Goal: Task Accomplishment & Management: Manage account settings

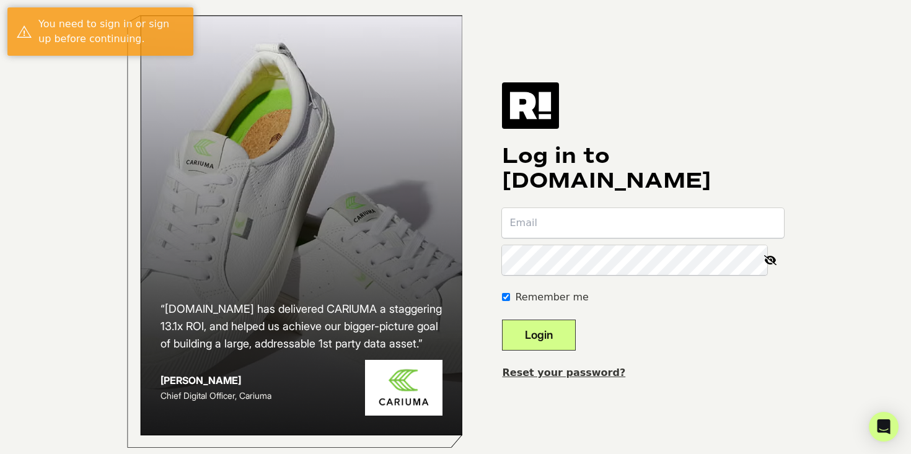
type input "[PERSON_NAME][EMAIL_ADDRESS][DOMAIN_NAME]"
click at [557, 351] on button "Login" at bounding box center [539, 335] width 74 height 31
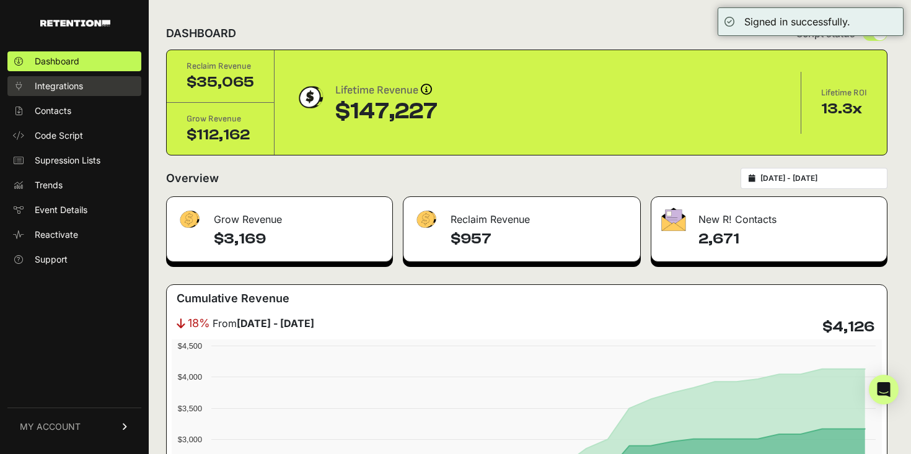
click at [69, 86] on span "Integrations" at bounding box center [59, 86] width 48 height 12
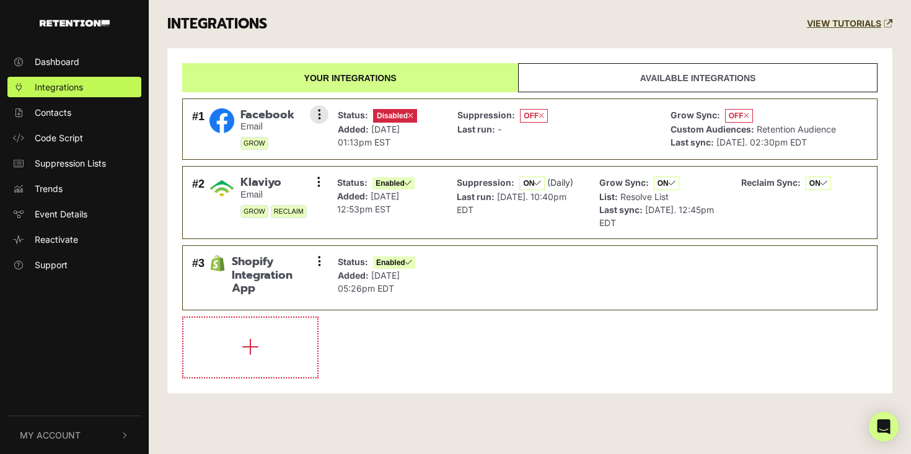
click at [388, 113] on span "Disabled" at bounding box center [395, 116] width 44 height 14
click at [315, 119] on button at bounding box center [319, 114] width 19 height 19
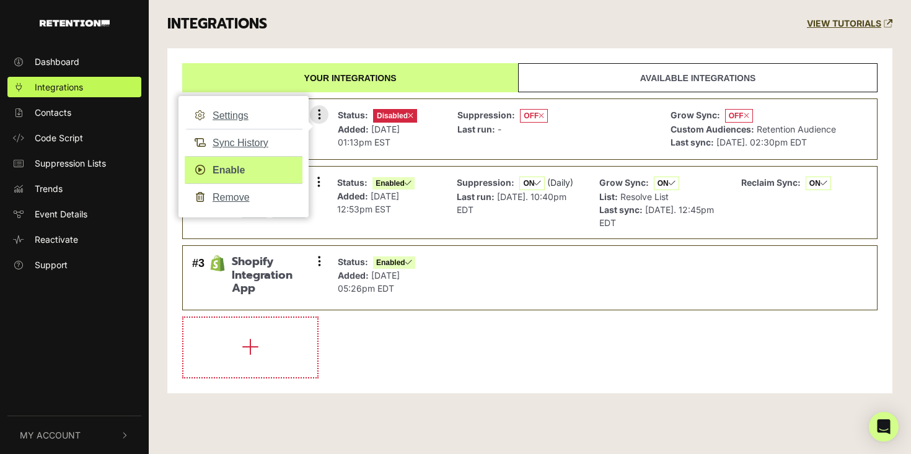
click at [226, 172] on link "Enable" at bounding box center [244, 170] width 118 height 28
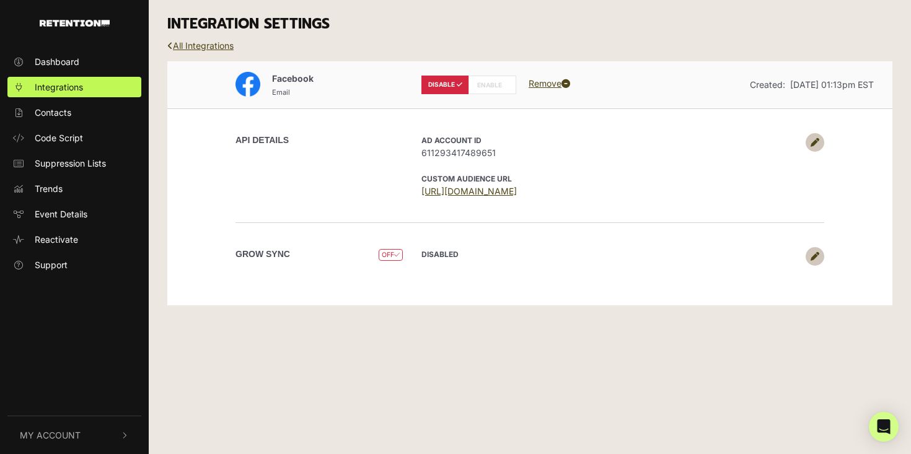
click at [493, 86] on label "ENABLE" at bounding box center [493, 85] width 48 height 19
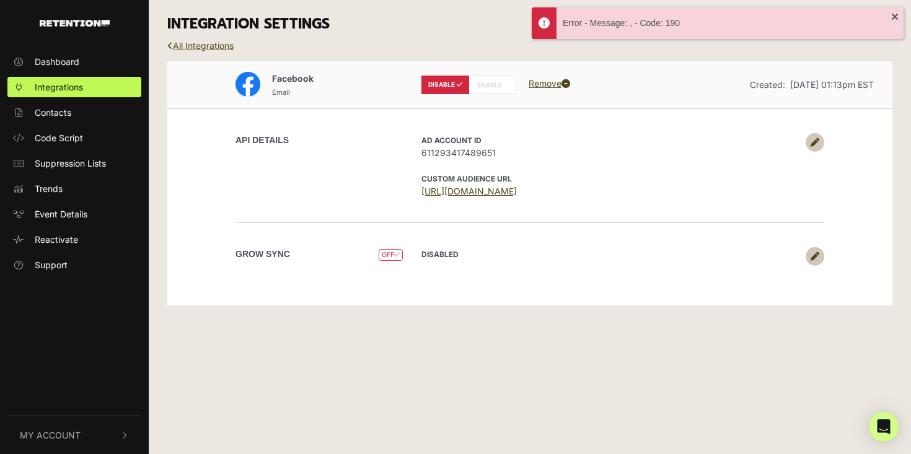
click at [821, 140] on link at bounding box center [815, 142] width 19 height 19
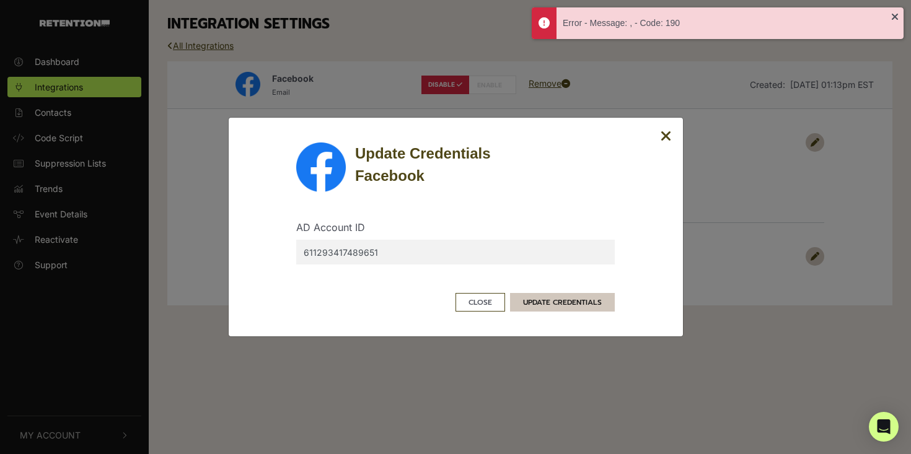
click at [560, 304] on button "UPDATE CREDENTIALS" at bounding box center [562, 302] width 105 height 19
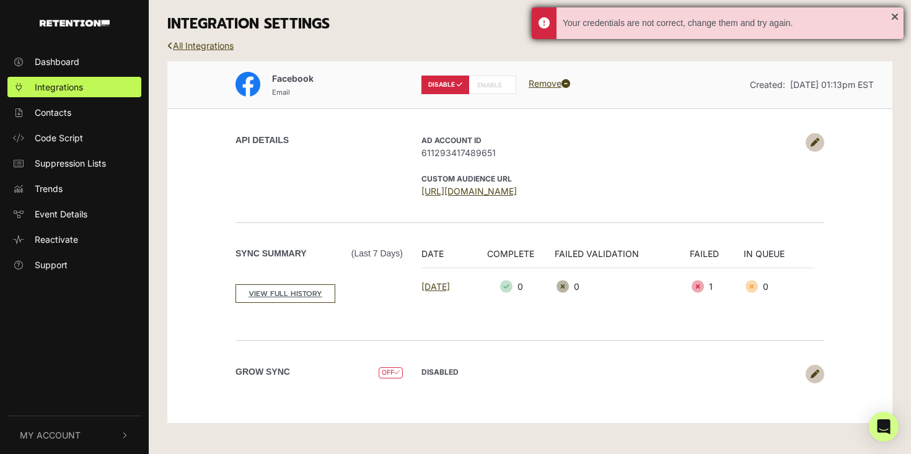
click at [893, 17] on div "Your credentials are not correct, change them and try again." at bounding box center [718, 23] width 372 height 32
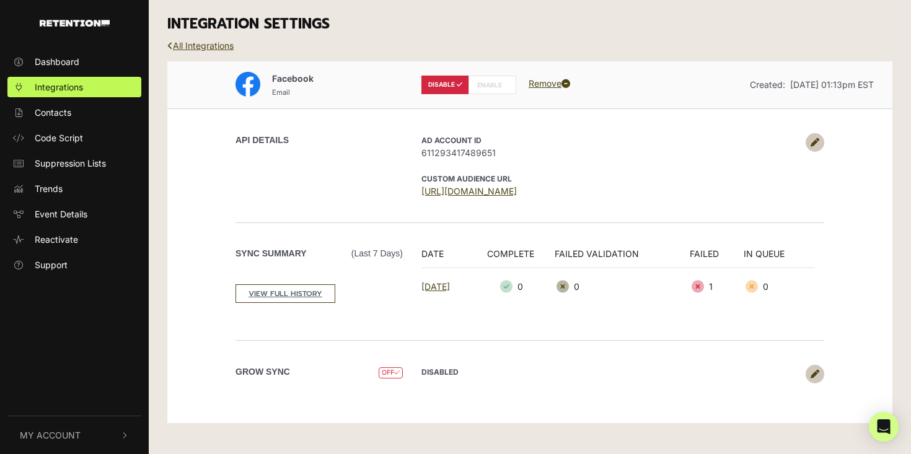
click at [487, 84] on label "ENABLE" at bounding box center [493, 85] width 48 height 19
radio input "false"
radio input "true"
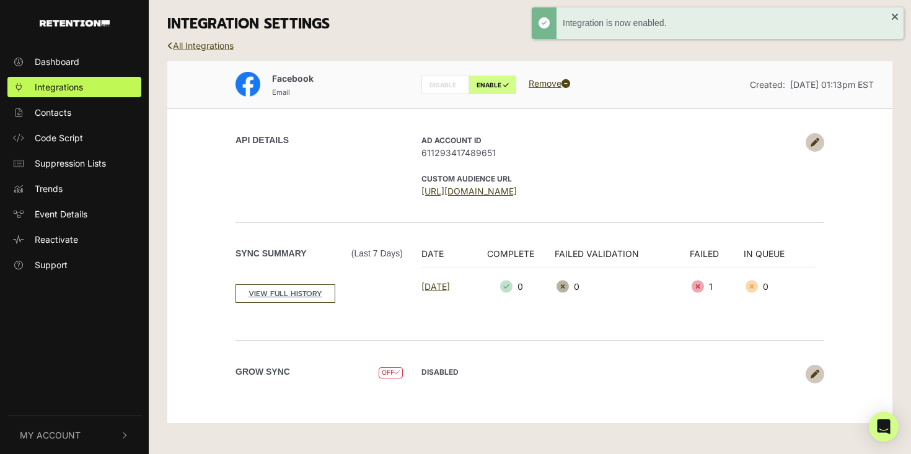
click at [813, 146] on icon at bounding box center [815, 142] width 9 height 9
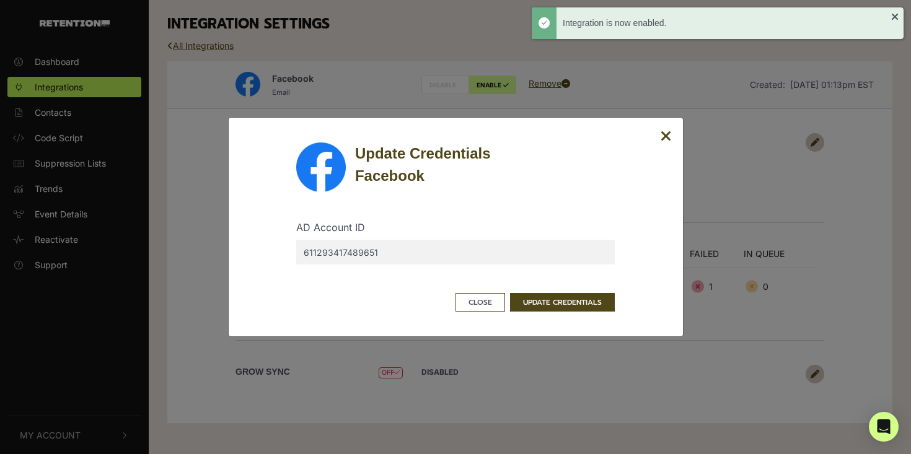
click at [668, 129] on icon "Close" at bounding box center [666, 136] width 11 height 15
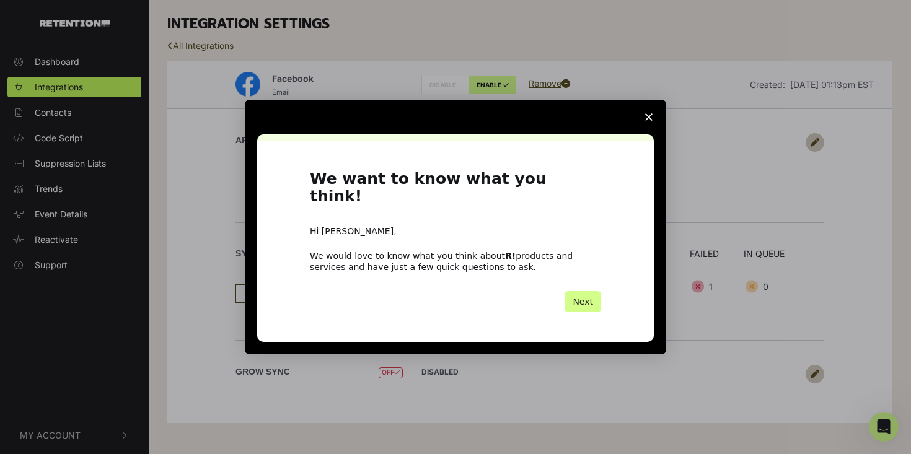
click at [651, 121] on span "Close survey" at bounding box center [649, 117] width 35 height 35
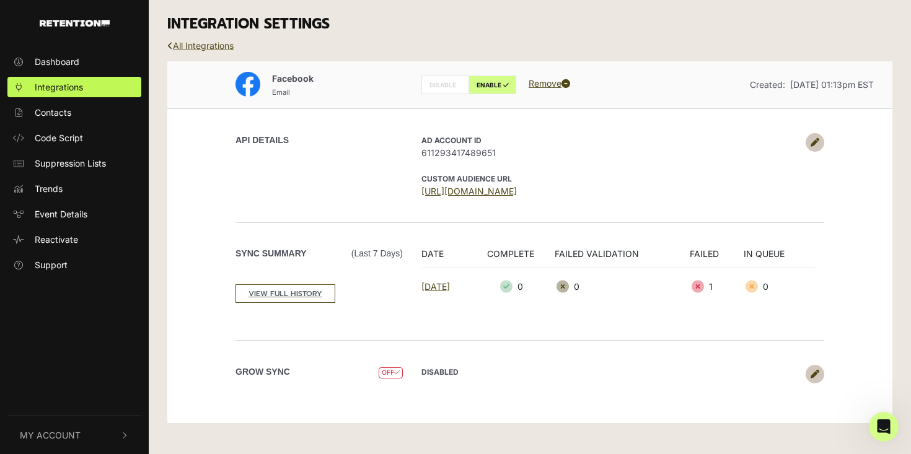
click at [817, 377] on icon at bounding box center [815, 374] width 9 height 9
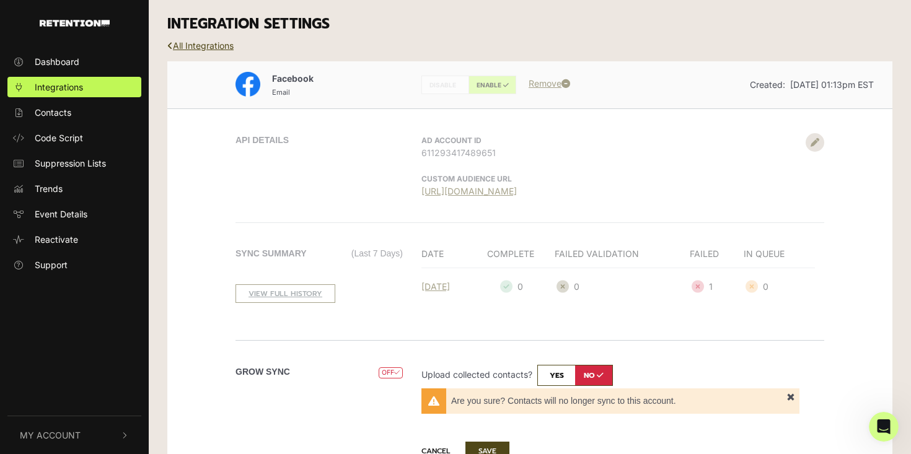
click at [559, 381] on input "checkbox" at bounding box center [575, 375] width 76 height 21
checkbox input "true"
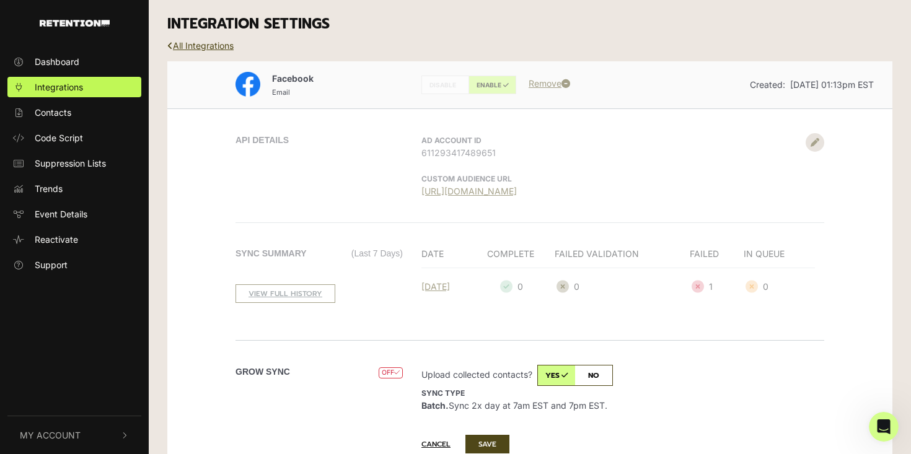
scroll to position [57, 0]
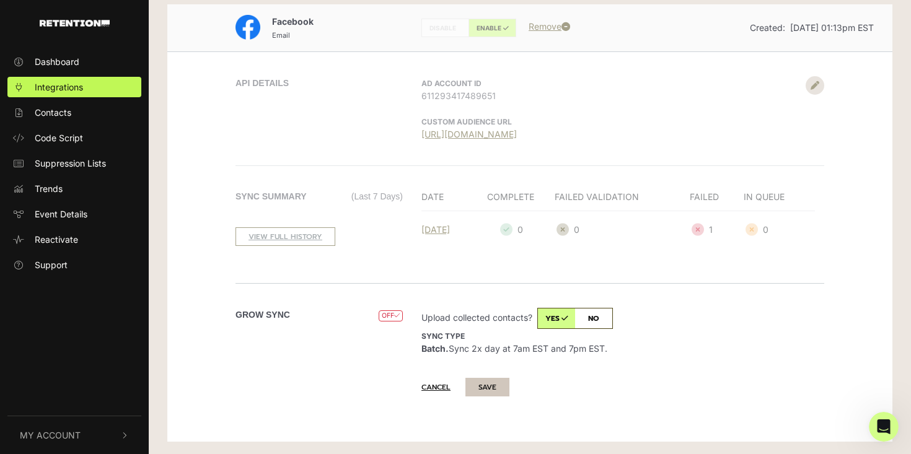
click at [497, 388] on button "SAVE" at bounding box center [488, 387] width 44 height 19
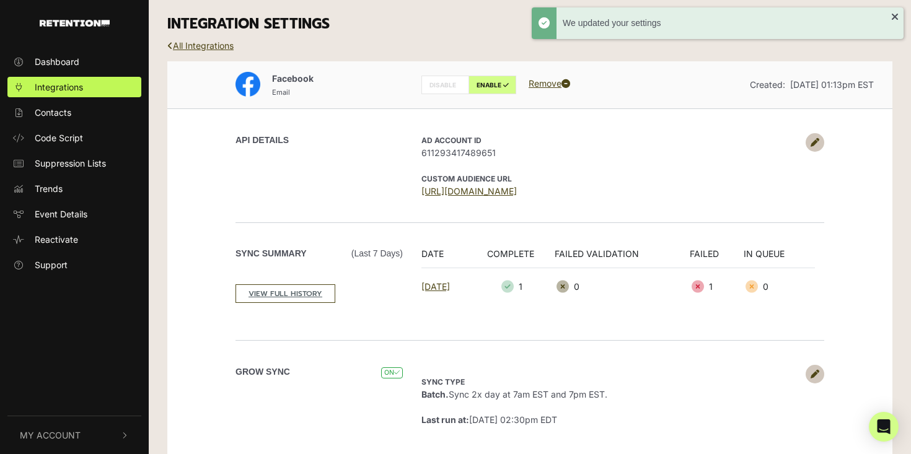
click at [89, 98] on ul "Dashboard Integrations Contacts Code Script Suppression Lists Trends Event Deta…" at bounding box center [74, 163] width 149 height 224
click at [77, 85] on span "Integrations" at bounding box center [59, 87] width 48 height 13
